Goal: Task Accomplishment & Management: Use online tool/utility

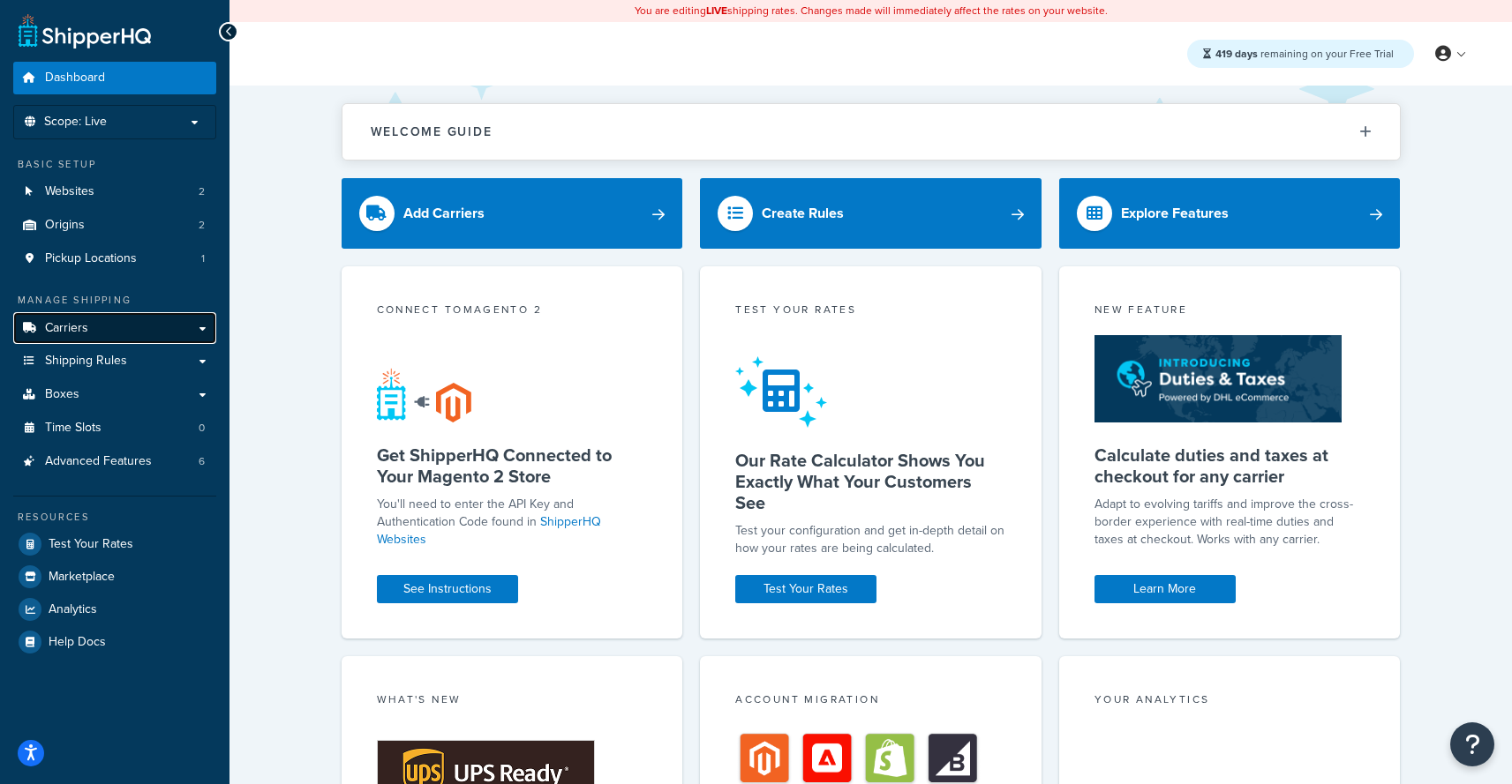
click at [135, 329] on link "Carriers" at bounding box center [115, 328] width 203 height 32
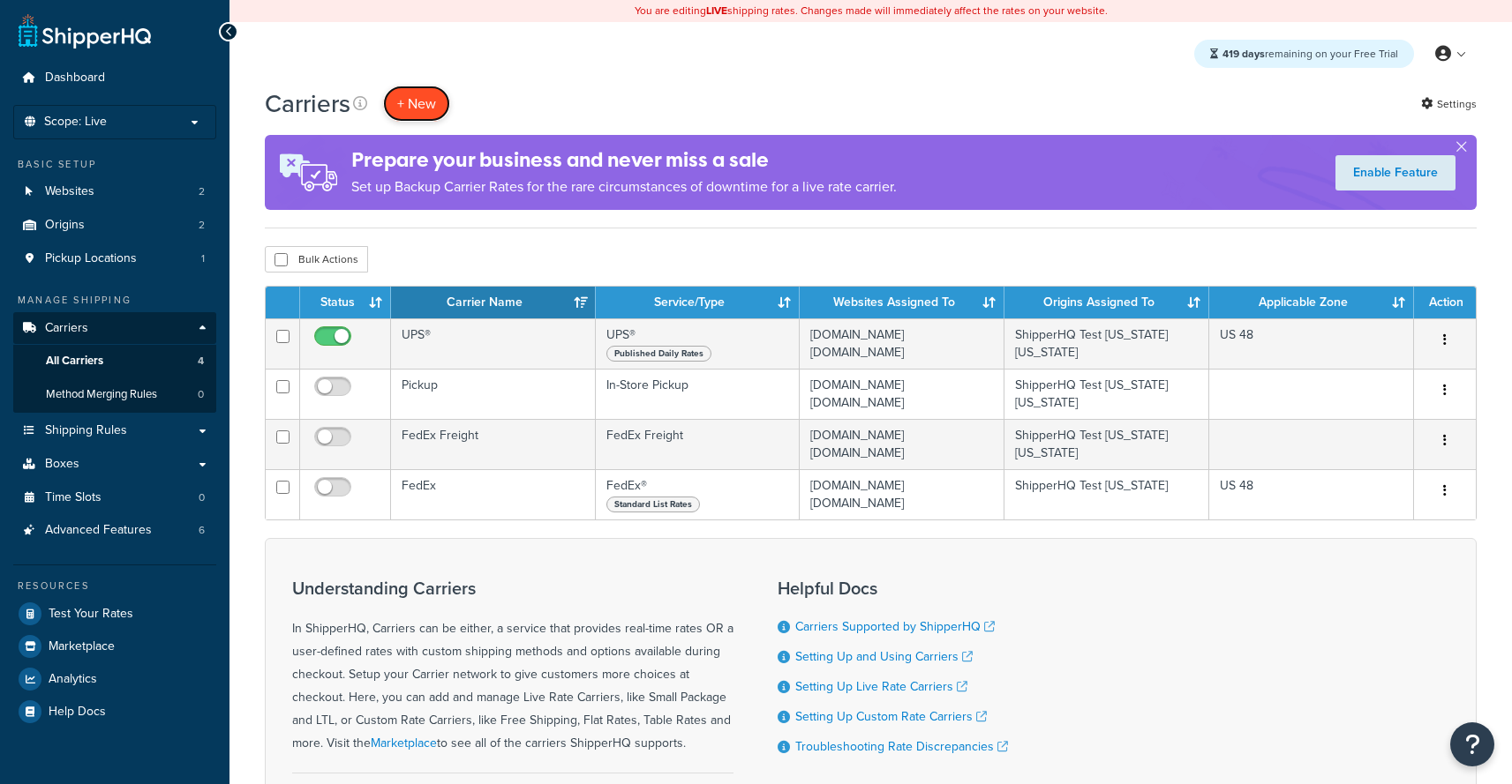
click at [436, 96] on button "+ New" at bounding box center [416, 103] width 67 height 36
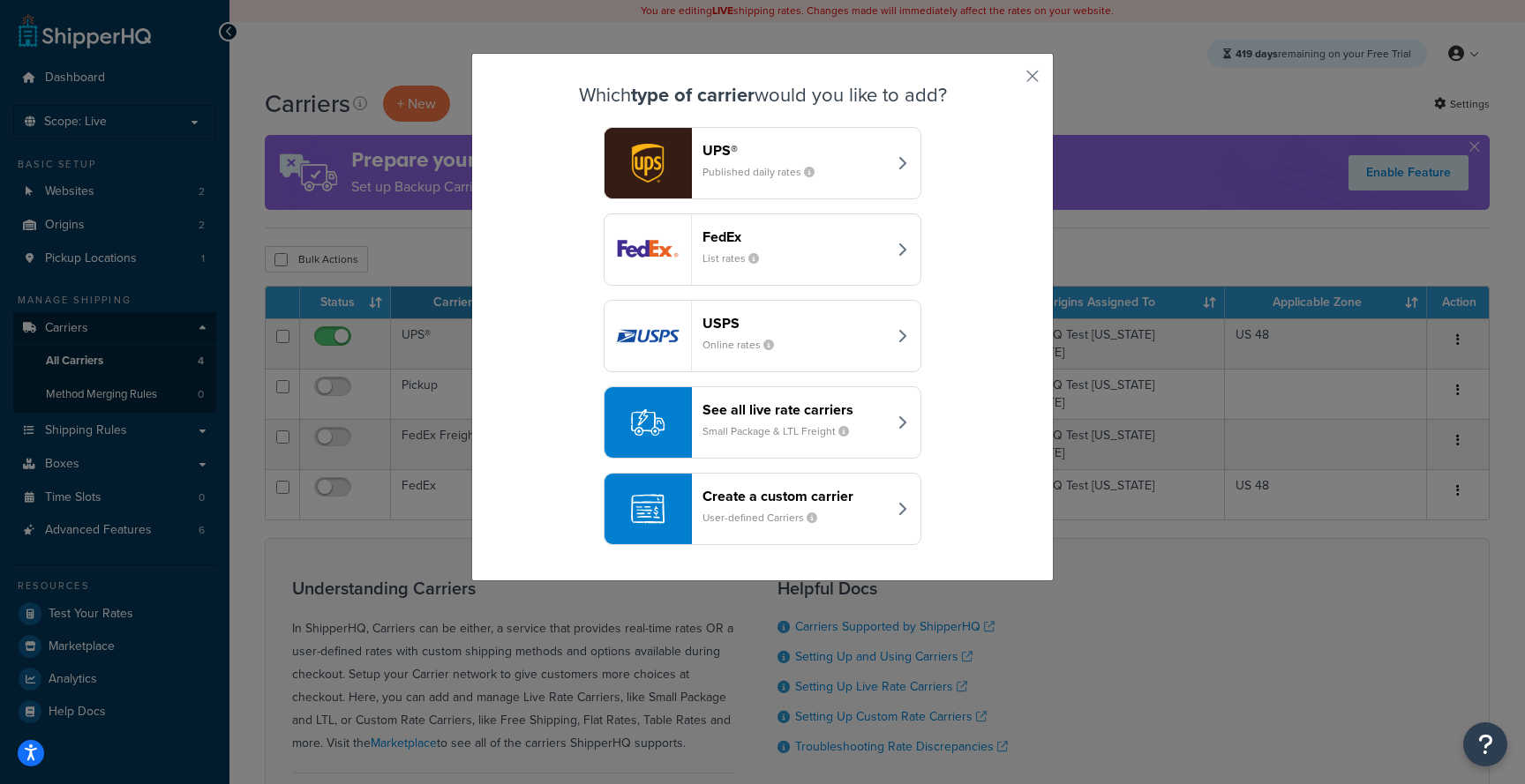
click at [812, 432] on small "Small Package & LTL Freight" at bounding box center [782, 431] width 161 height 16
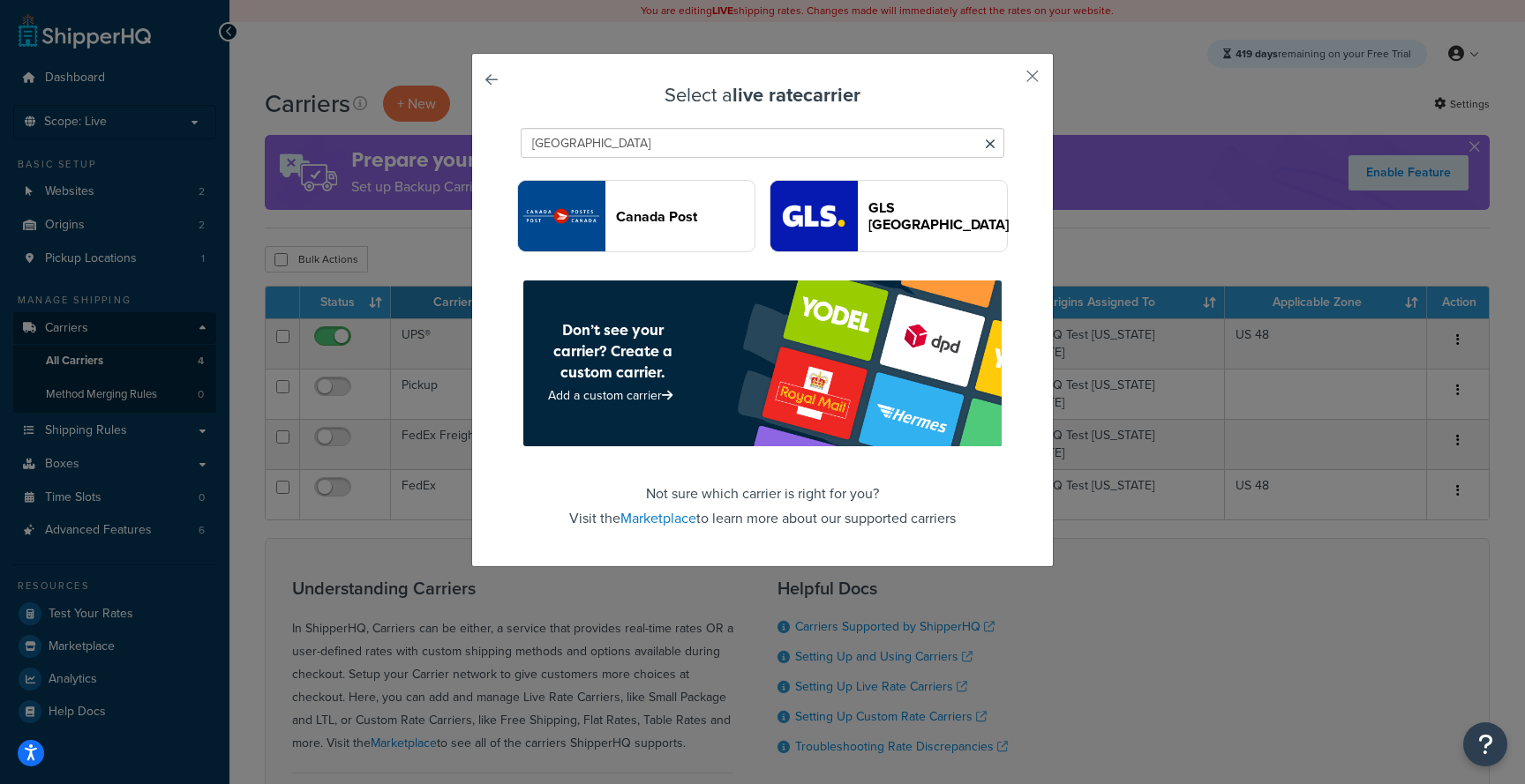
type input "Canada"
click at [859, 240] on button "GLS Canada" at bounding box center [889, 216] width 239 height 73
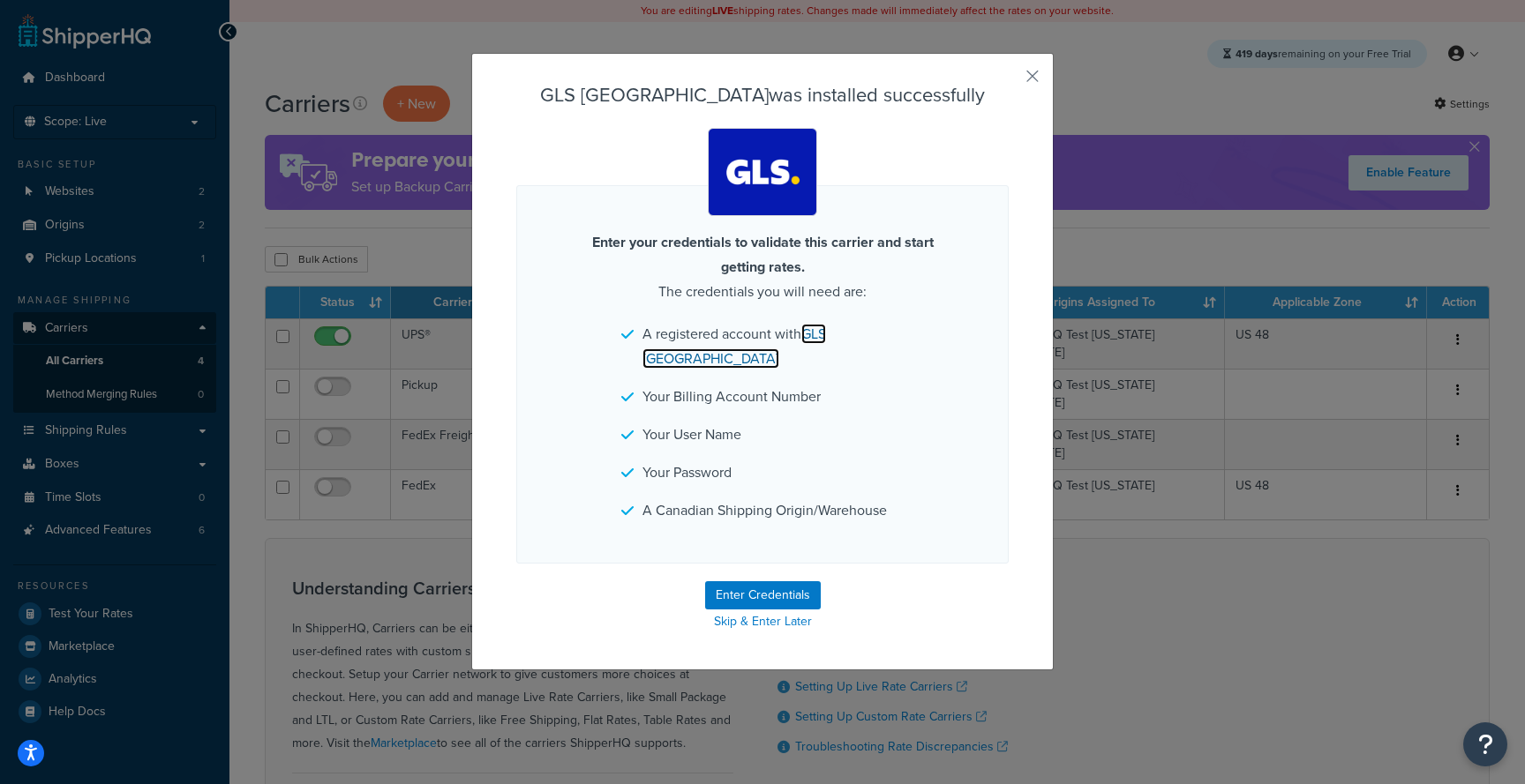
click at [810, 339] on link "GLS Canada" at bounding box center [734, 346] width 184 height 45
click at [736, 581] on button "Enter Credentials" at bounding box center [762, 595] width 116 height 28
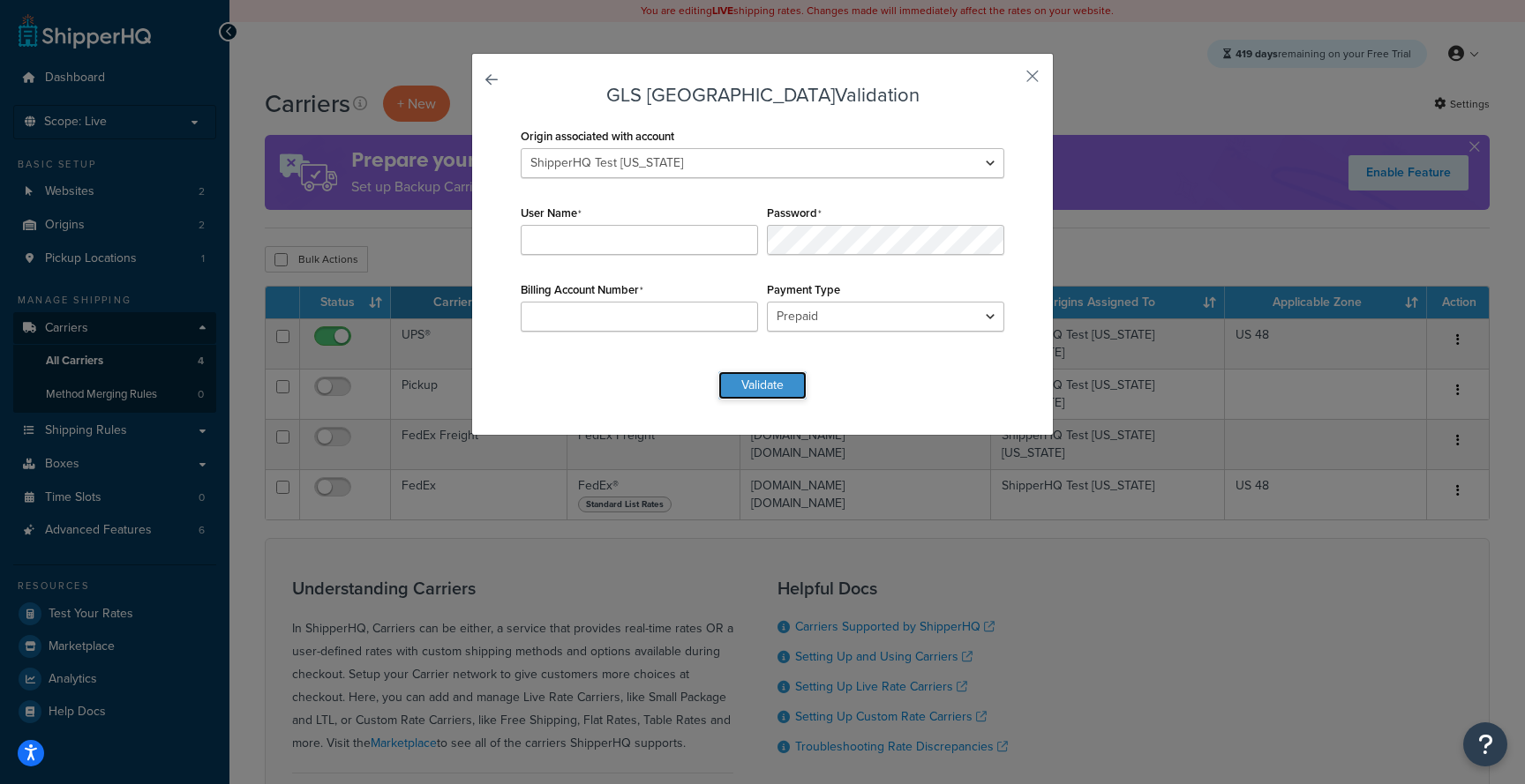
click at [733, 384] on button "Validate" at bounding box center [762, 385] width 88 height 28
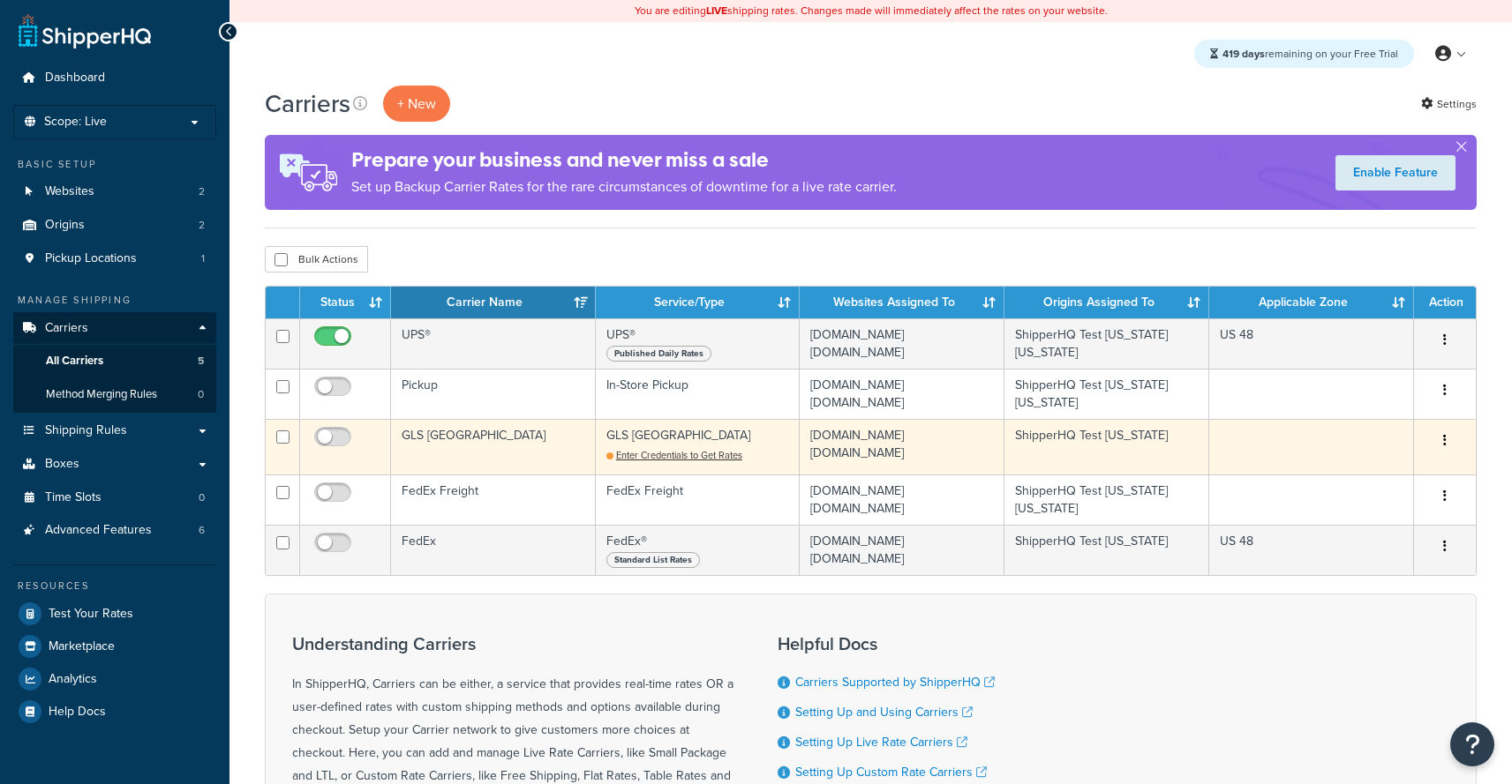
click at [501, 467] on td "GLS [GEOGRAPHIC_DATA]" at bounding box center [494, 447] width 205 height 56
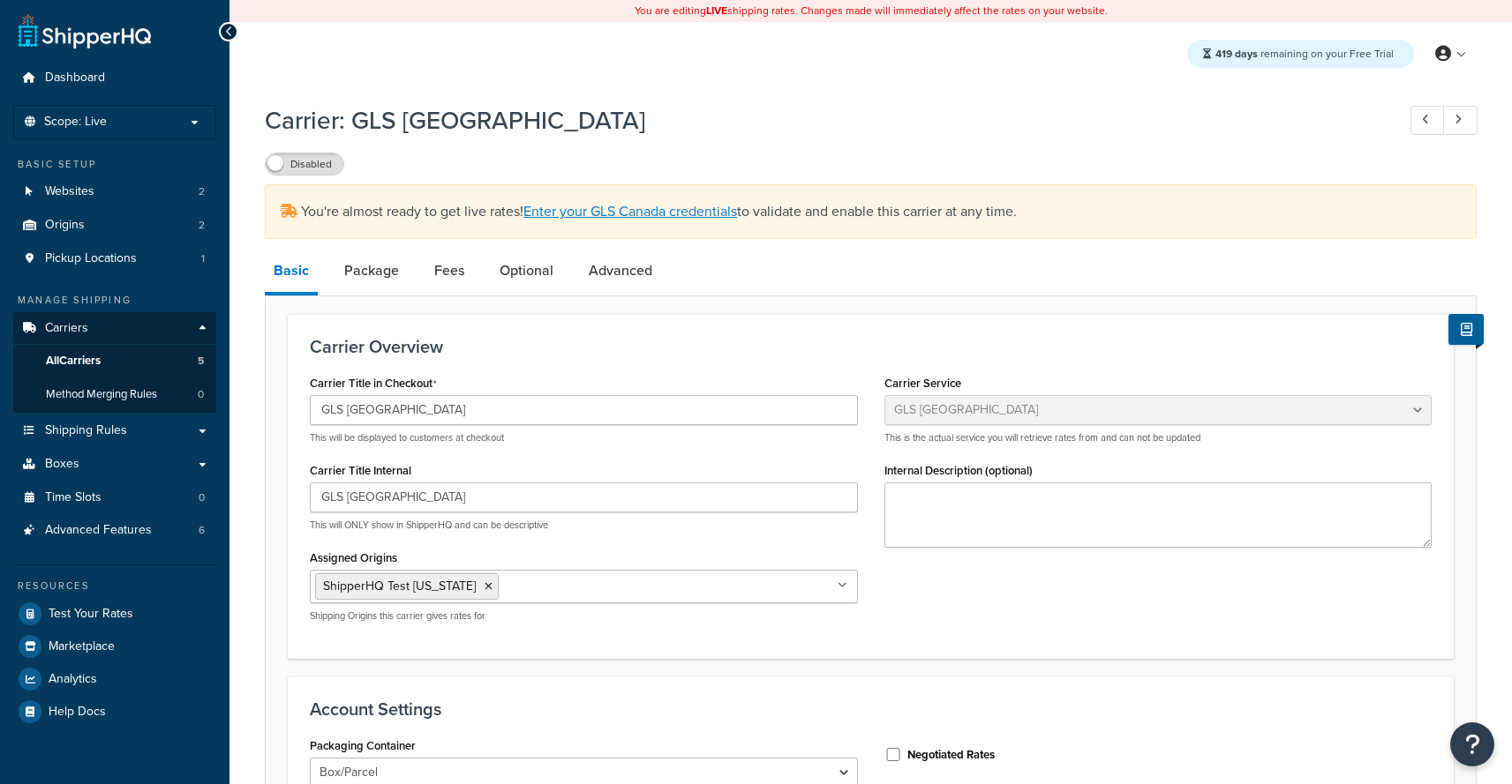
select select "glsCanada"
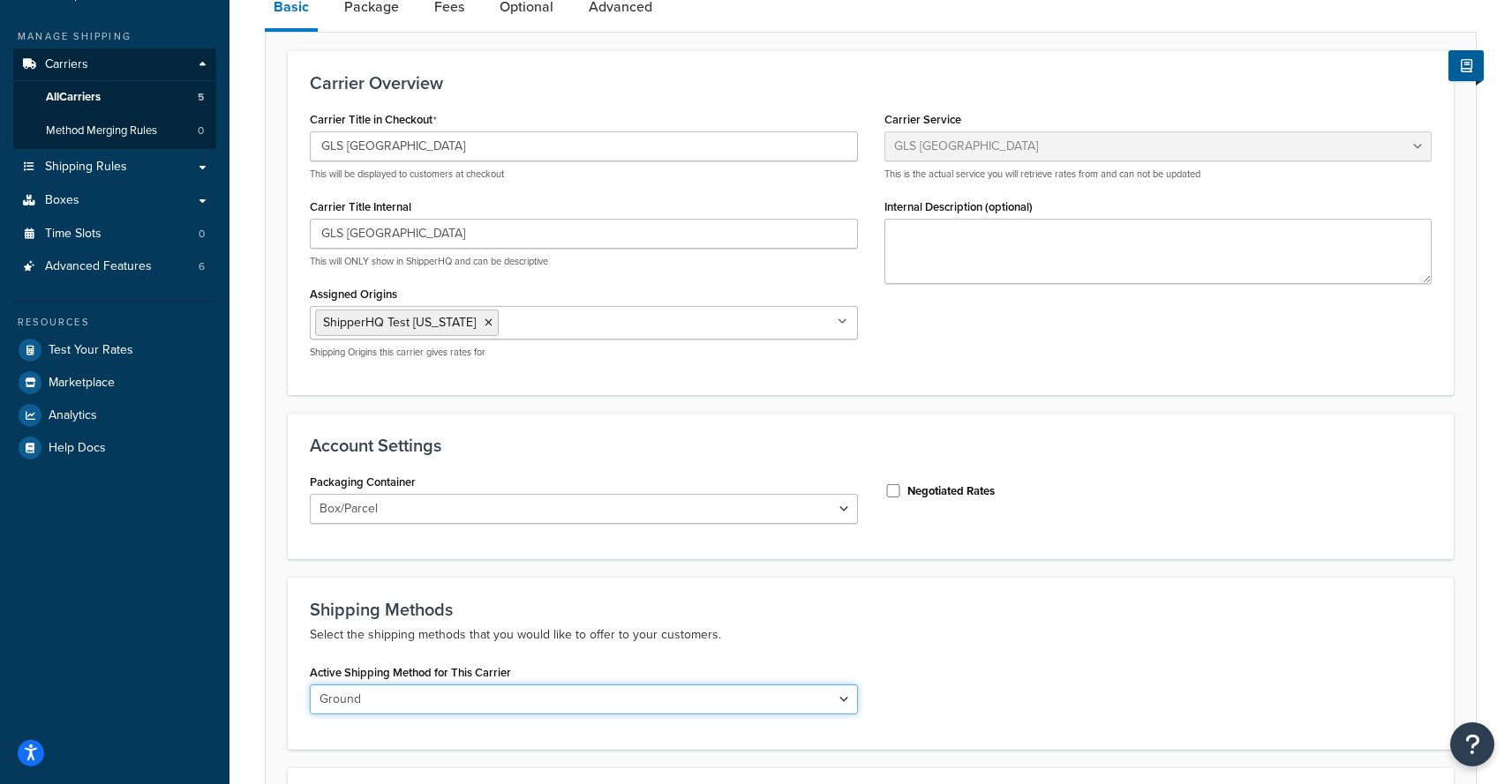
scroll to position [268, 0]
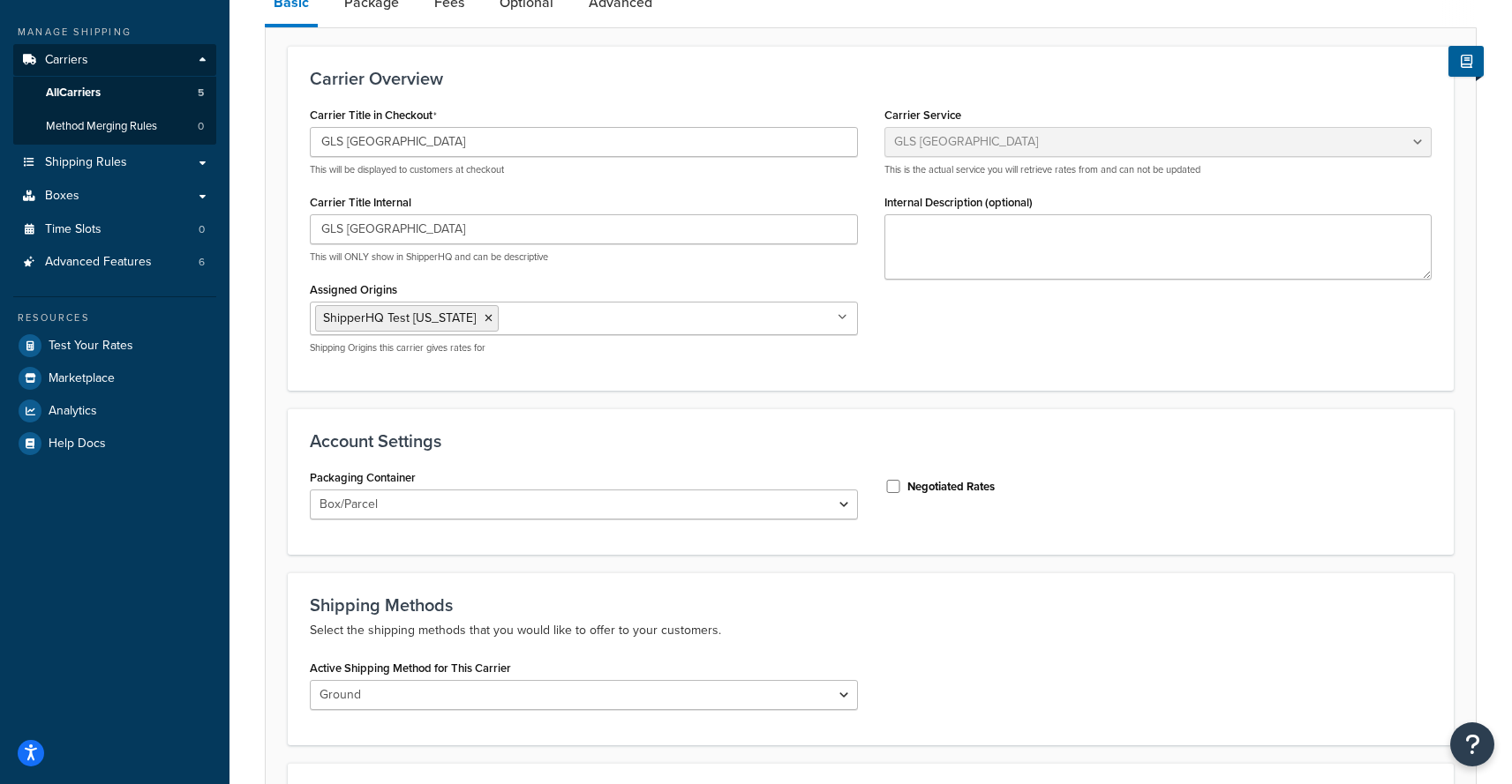
click at [585, 530] on div "Packaging Container Box/Parcel Envelope Mixed Other" at bounding box center [583, 499] width 574 height 68
click at [584, 522] on div "Packaging Container Box/Parcel Envelope Mixed Other" at bounding box center [583, 499] width 574 height 68
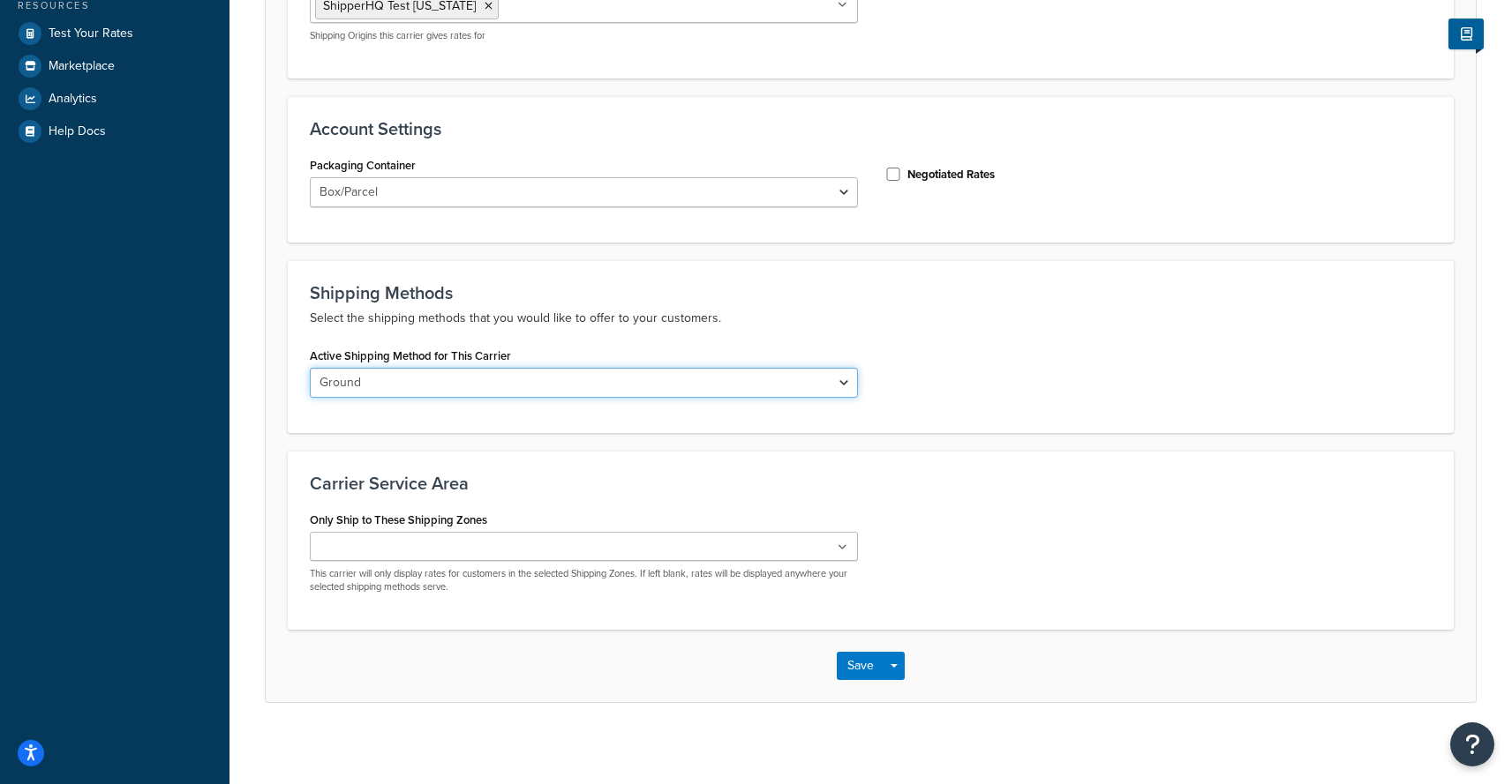
scroll to position [589, 0]
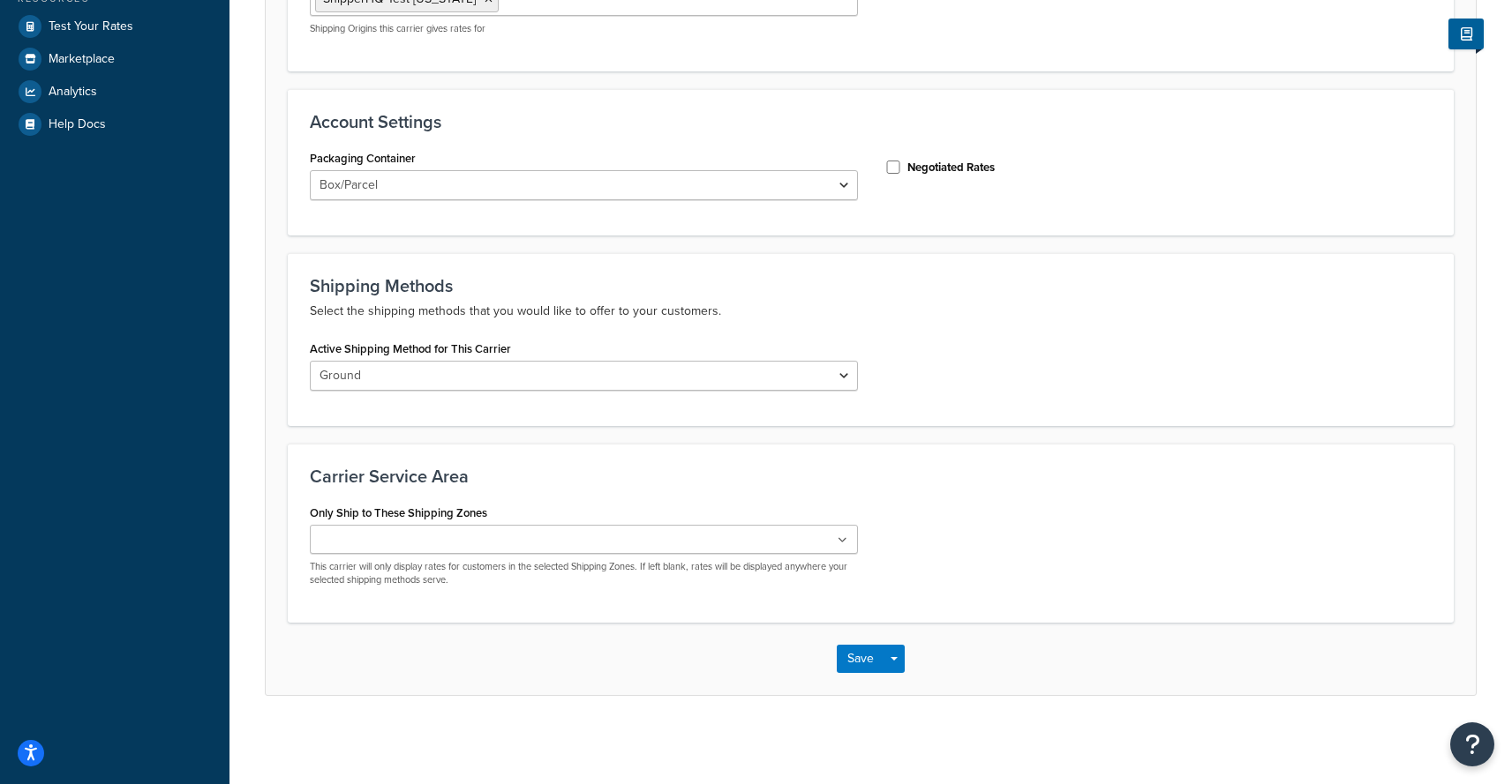
click at [589, 348] on div "Active Shipping Method for This Carrier Ground" at bounding box center [583, 363] width 548 height 55
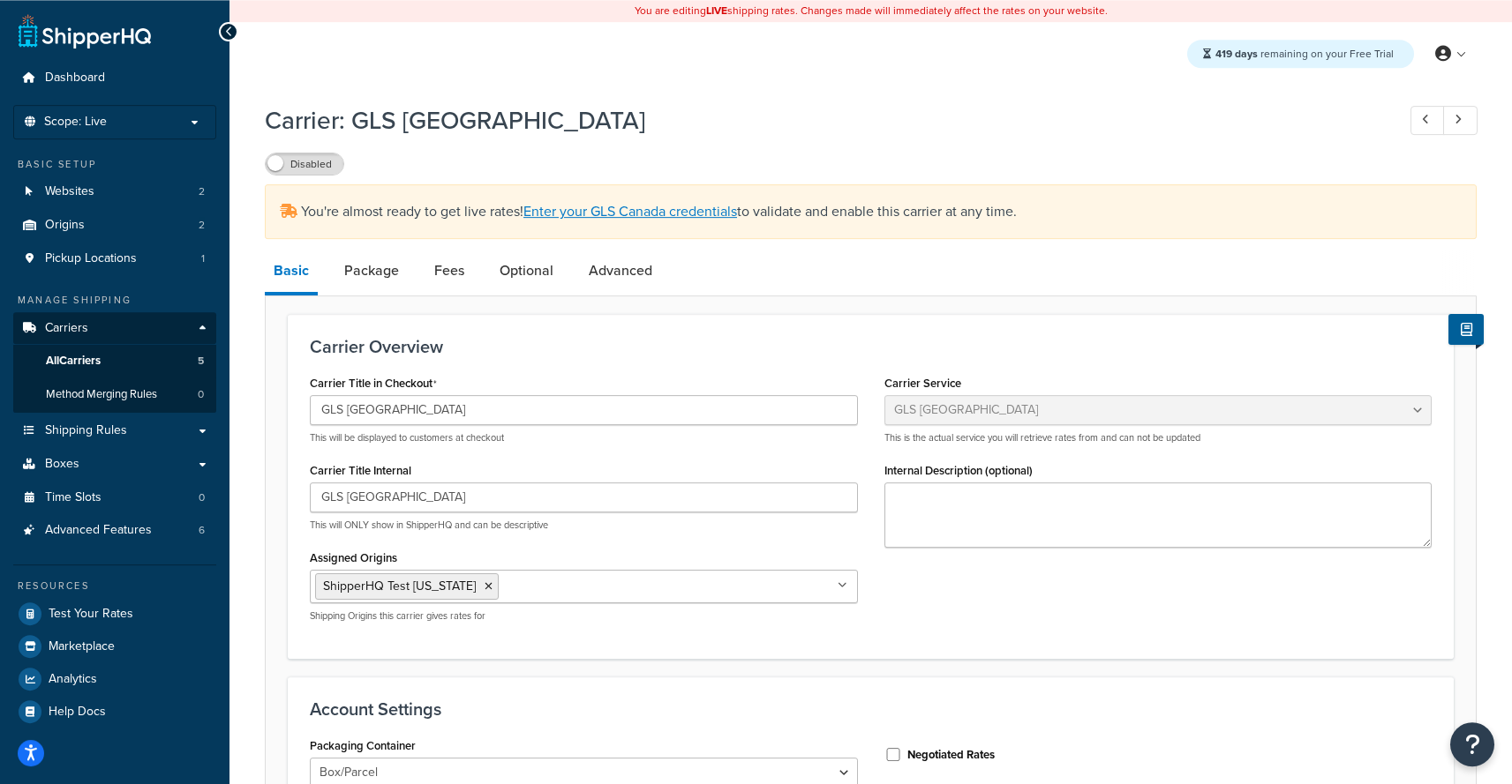
scroll to position [0, 0]
drag, startPoint x: 508, startPoint y: 118, endPoint x: 331, endPoint y: 118, distance: 177.0
click at [331, 118] on h1 "Carrier: GLS Canada" at bounding box center [821, 120] width 1113 height 34
click at [388, 123] on h1 "Carrier: GLS Canada" at bounding box center [821, 120] width 1113 height 34
drag, startPoint x: 469, startPoint y: 113, endPoint x: 365, endPoint y: 112, distance: 104.0
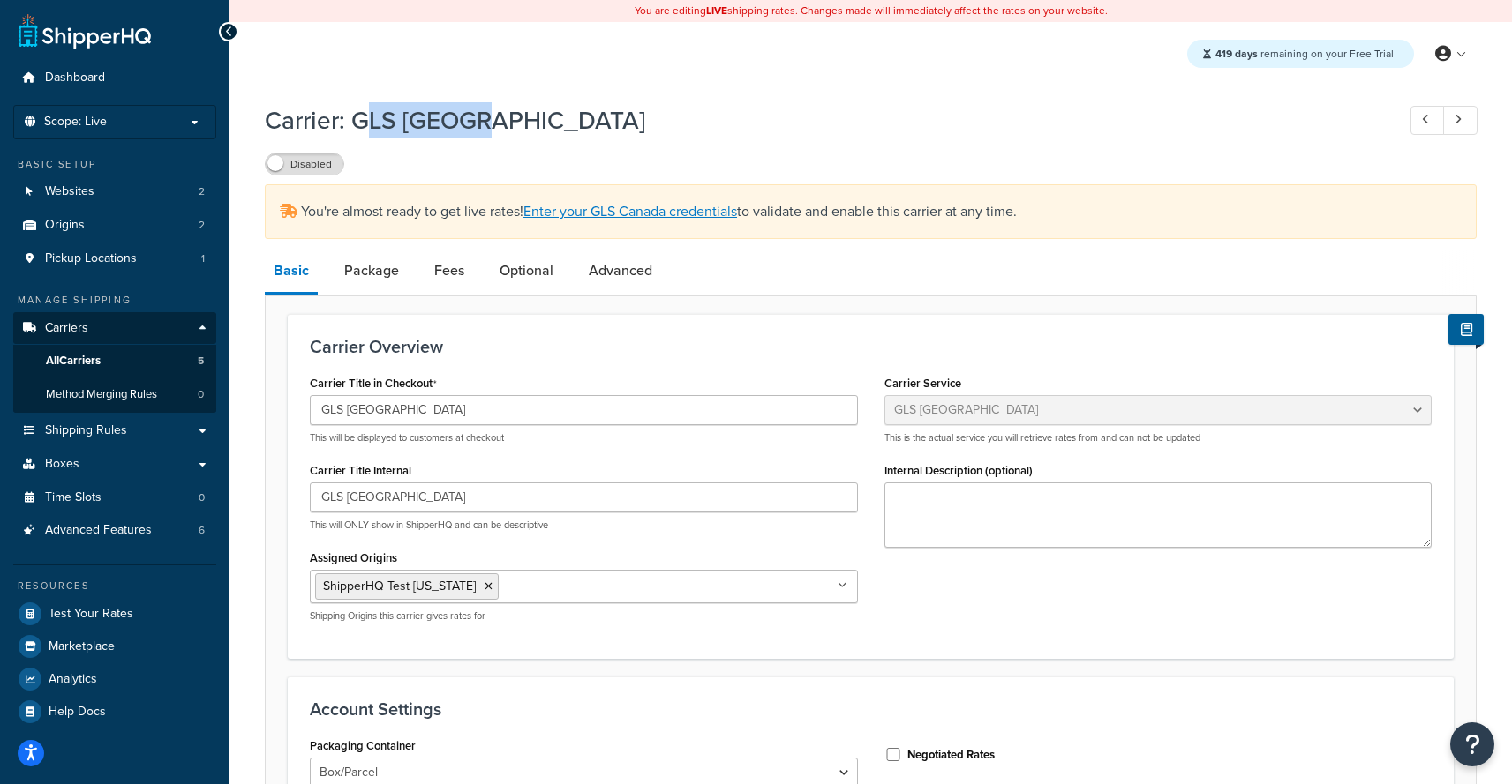
click at [365, 112] on h1 "Carrier: GLS Canada" at bounding box center [821, 120] width 1113 height 34
click at [366, 113] on h1 "Carrier: GLS Canada" at bounding box center [821, 120] width 1113 height 34
drag, startPoint x: 339, startPoint y: 134, endPoint x: 513, endPoint y: 139, distance: 174.1
click at [513, 139] on div "Carrier: GLS Canada Disabled" at bounding box center [870, 135] width 1211 height 81
click at [514, 139] on div "Carrier: GLS Canada Disabled" at bounding box center [870, 135] width 1211 height 81
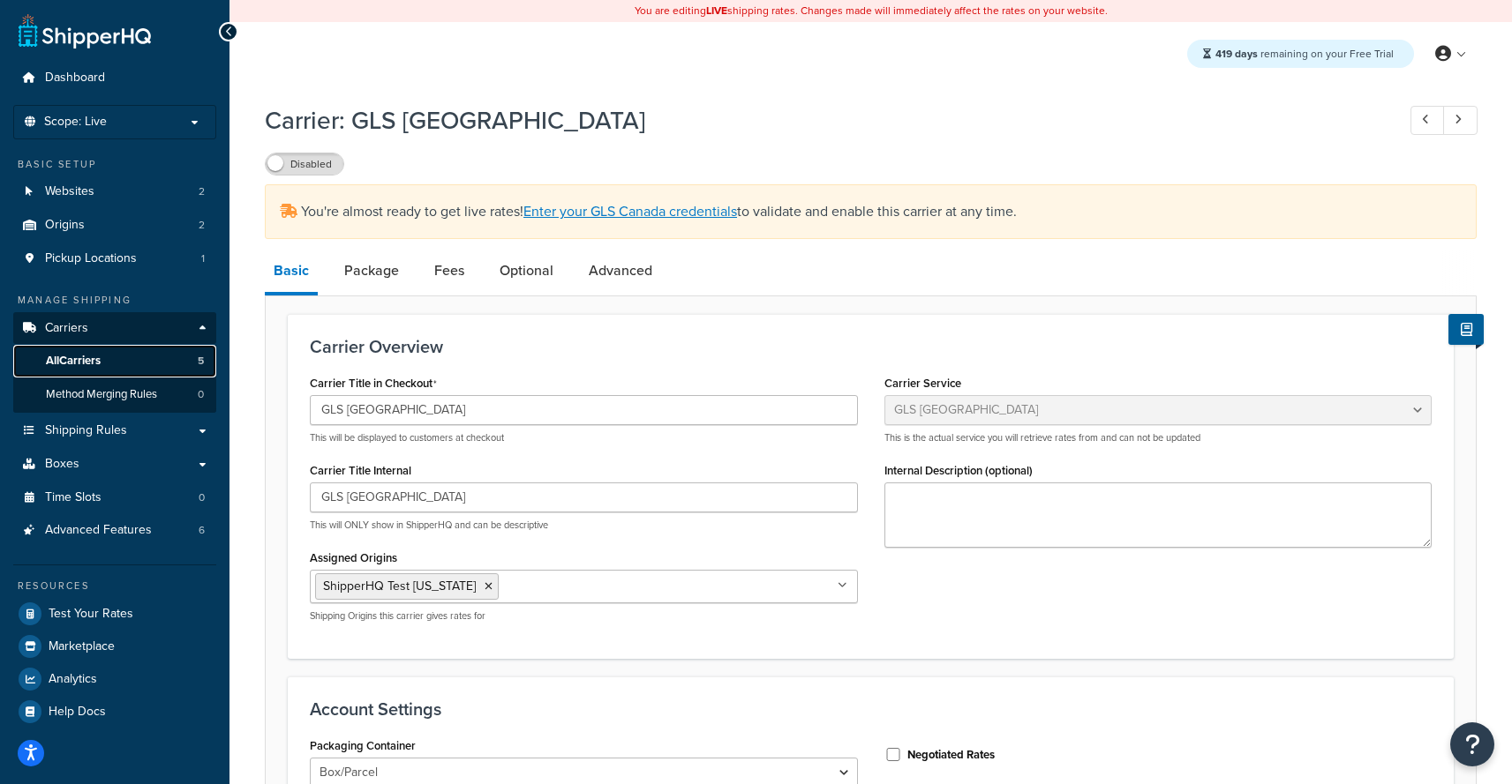
click at [118, 369] on link "All Carriers 5" at bounding box center [115, 362] width 203 height 32
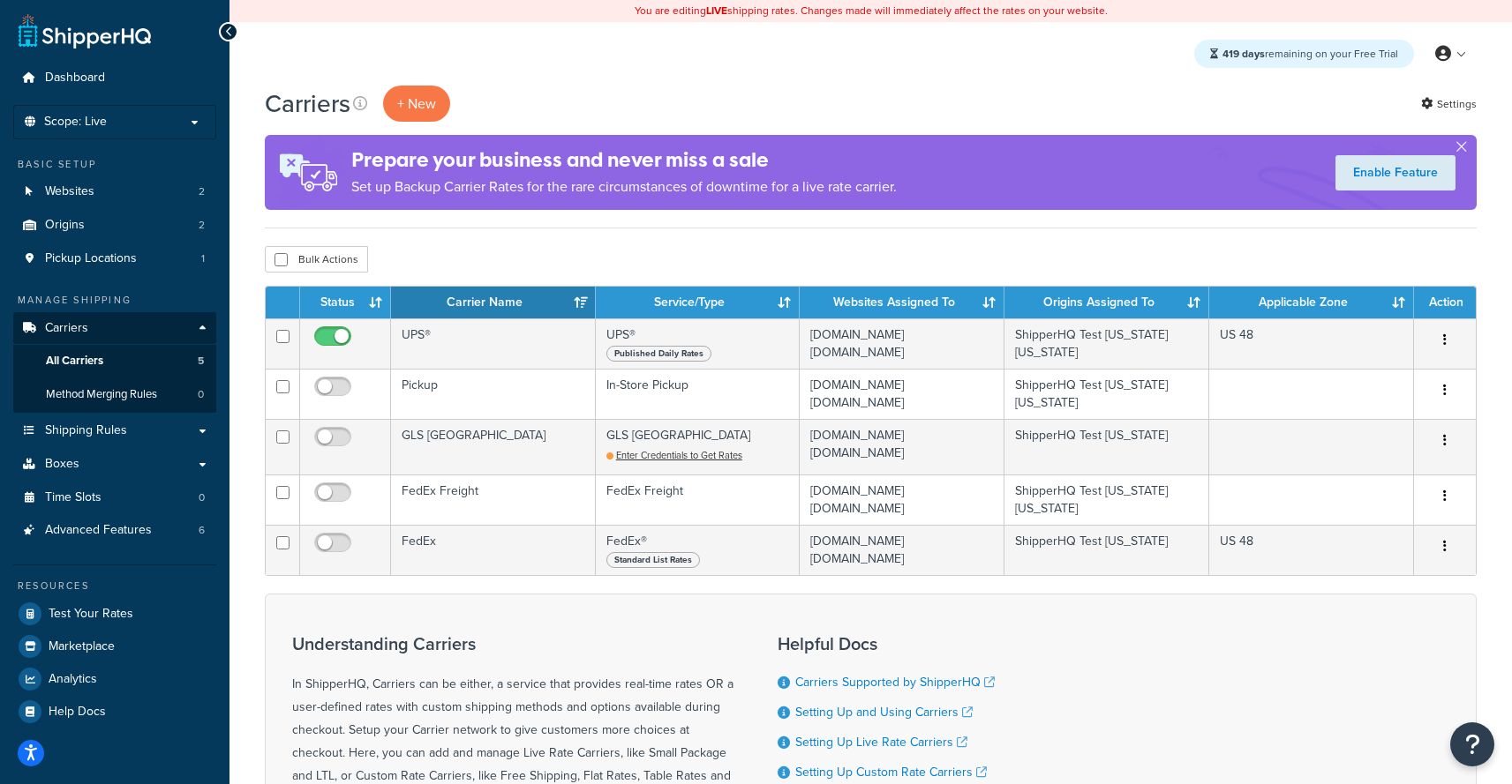
click at [495, 243] on div "Carriers + New Settings Prepare your business and never miss a sale Set up Back…" at bounding box center [870, 533] width 1282 height 895
click at [92, 230] on link "Origins 2" at bounding box center [115, 225] width 203 height 32
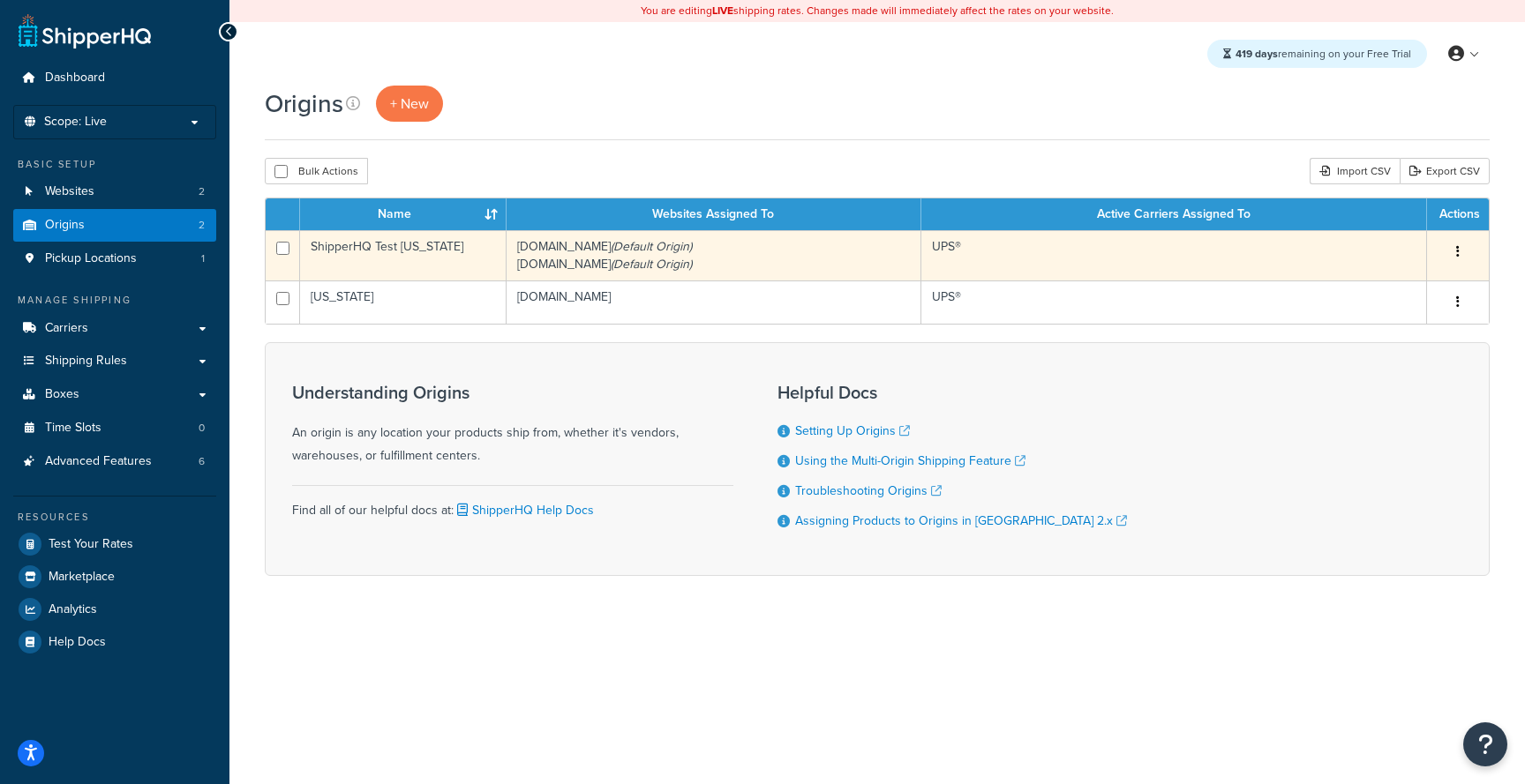
click at [611, 268] on icon "(Default Origin)" at bounding box center [651, 264] width 81 height 19
click at [612, 268] on icon "(Default Origin)" at bounding box center [651, 264] width 81 height 19
click at [623, 241] on icon "(Default Origin)" at bounding box center [651, 247] width 81 height 19
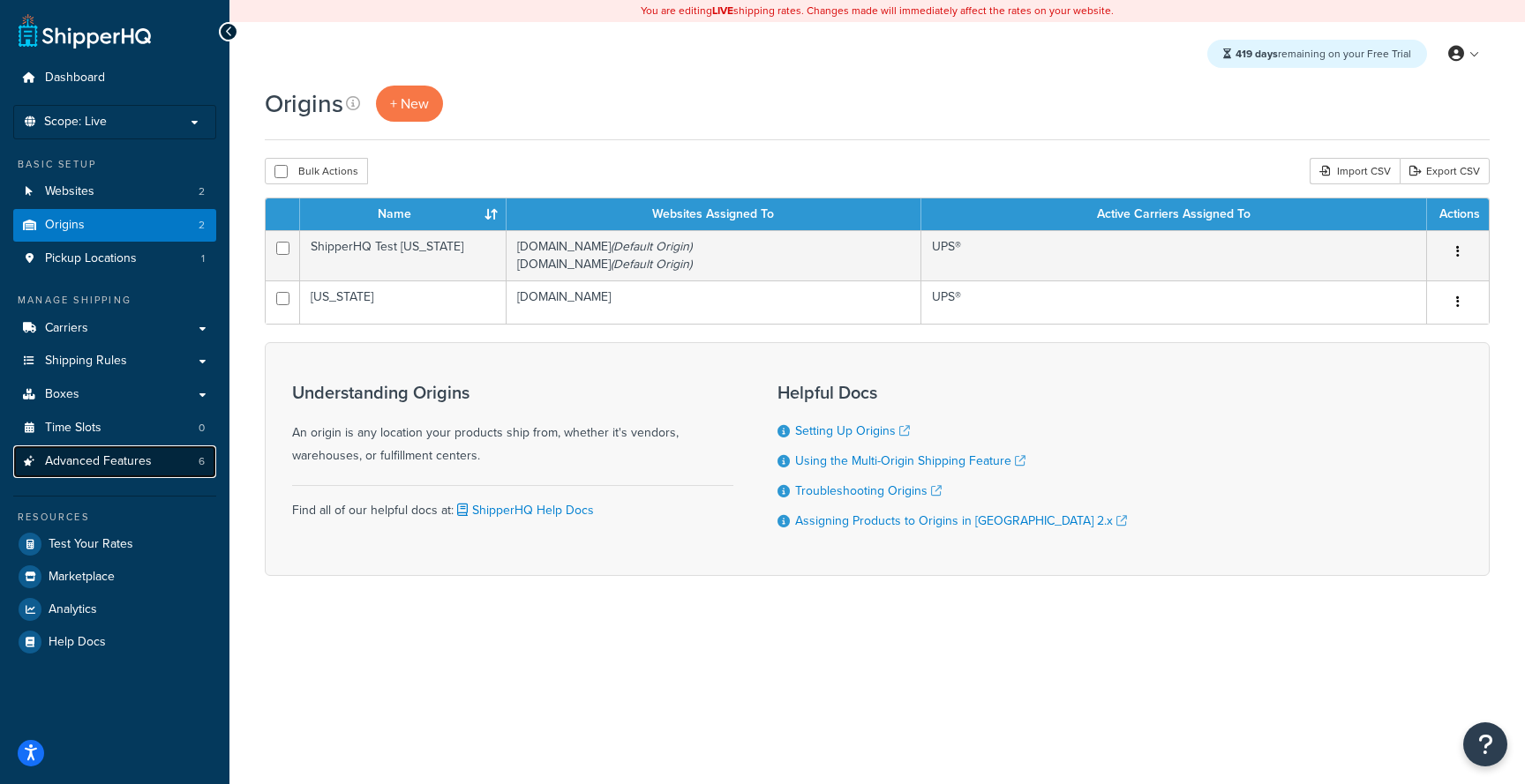
click at [153, 466] on link "Advanced Features 6" at bounding box center [115, 462] width 203 height 32
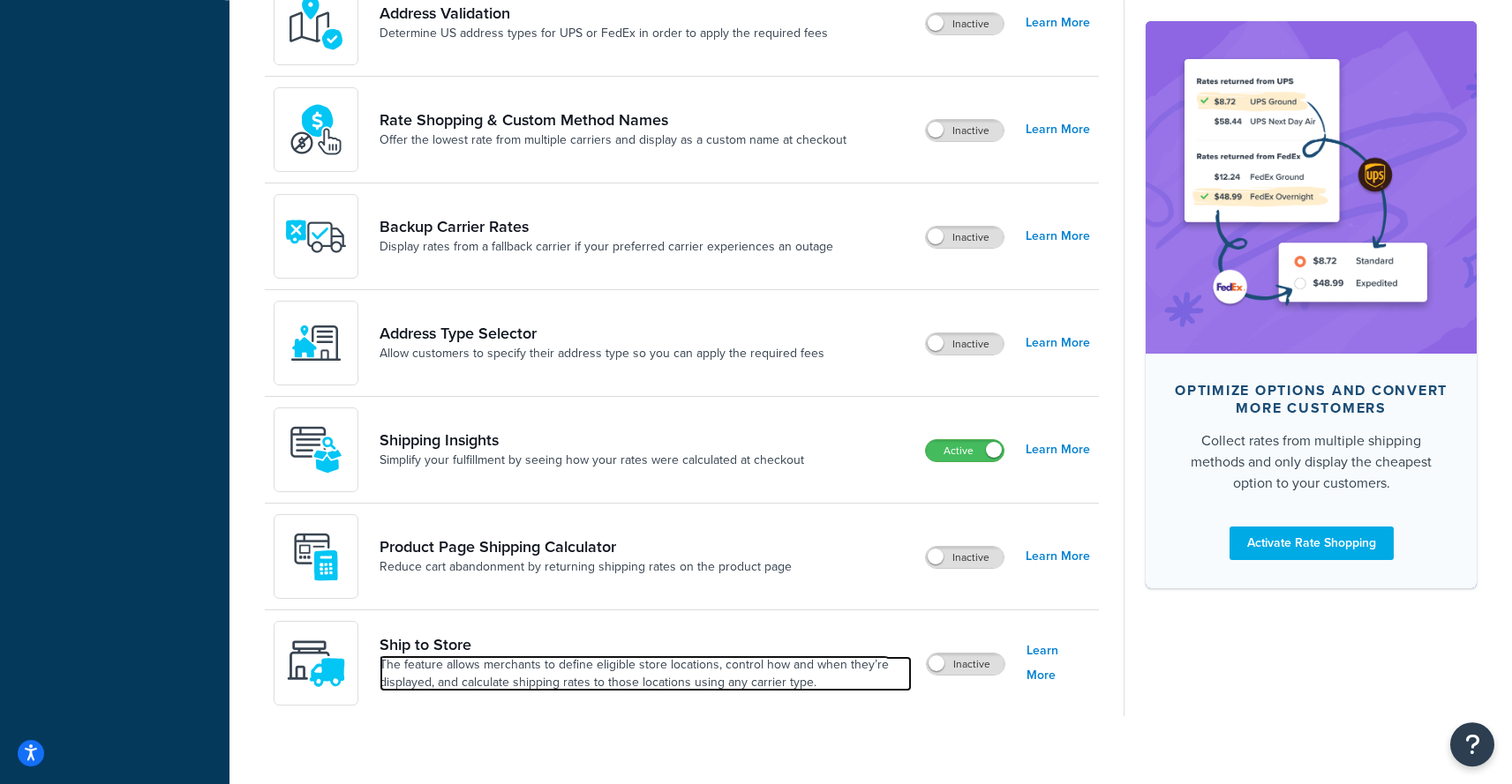
scroll to position [974, 0]
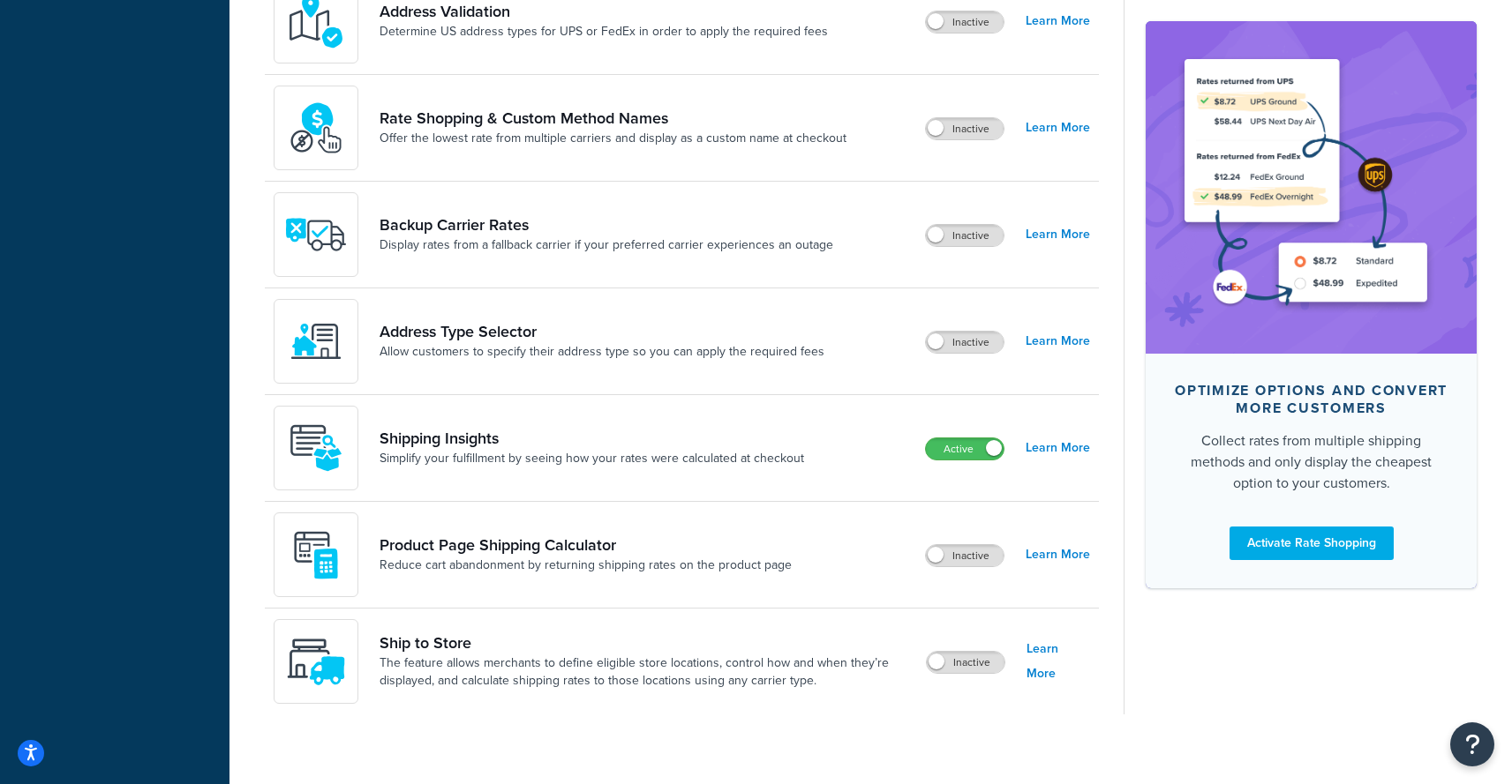
click at [1091, 670] on div "Ship to Store The feature allows merchants to define eligible store locations, …" at bounding box center [681, 662] width 834 height 106
click at [1083, 666] on link "Learn More" at bounding box center [1058, 661] width 64 height 49
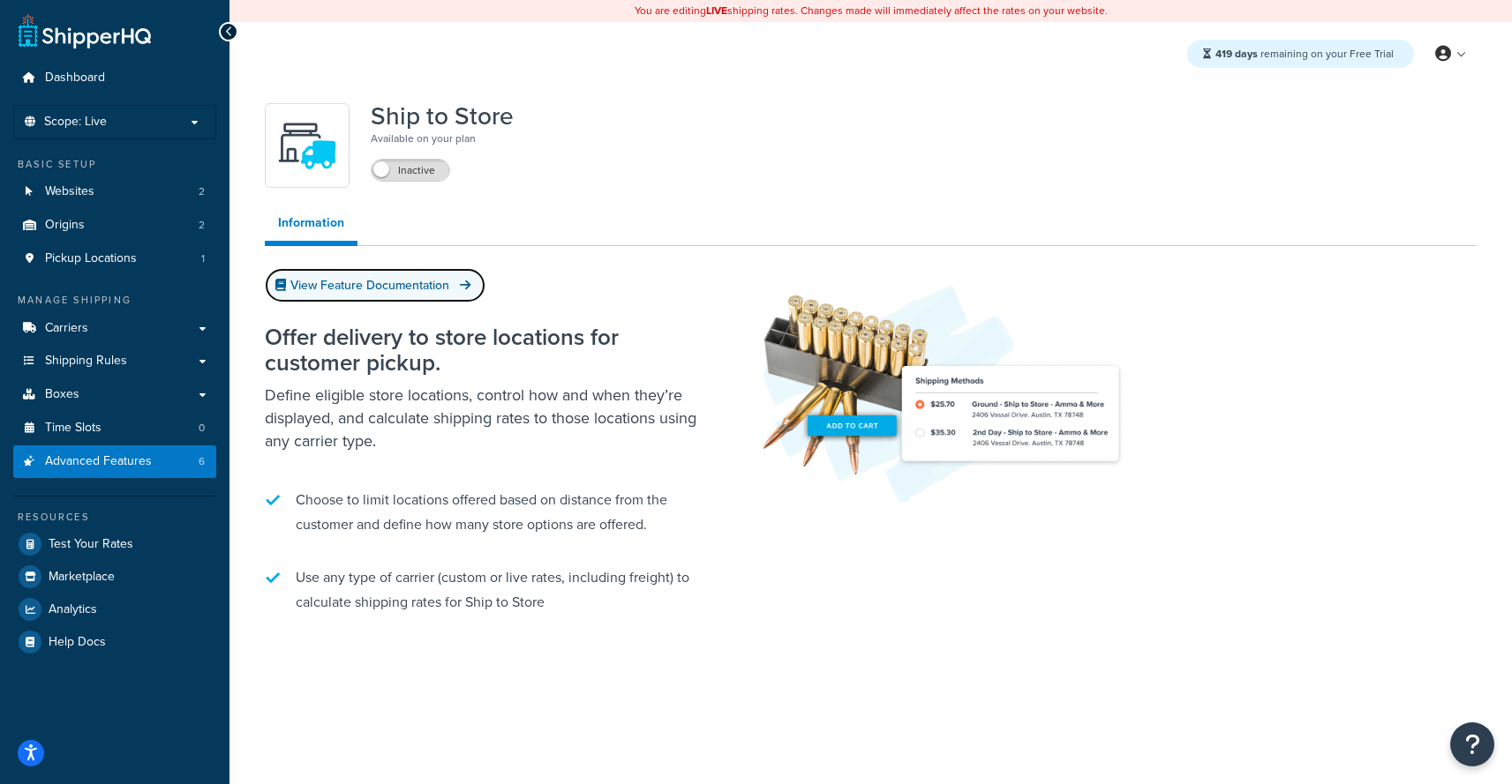
click at [403, 283] on link "View Feature Documentation" at bounding box center [375, 285] width 221 height 34
